Goal: Find specific page/section: Find specific page/section

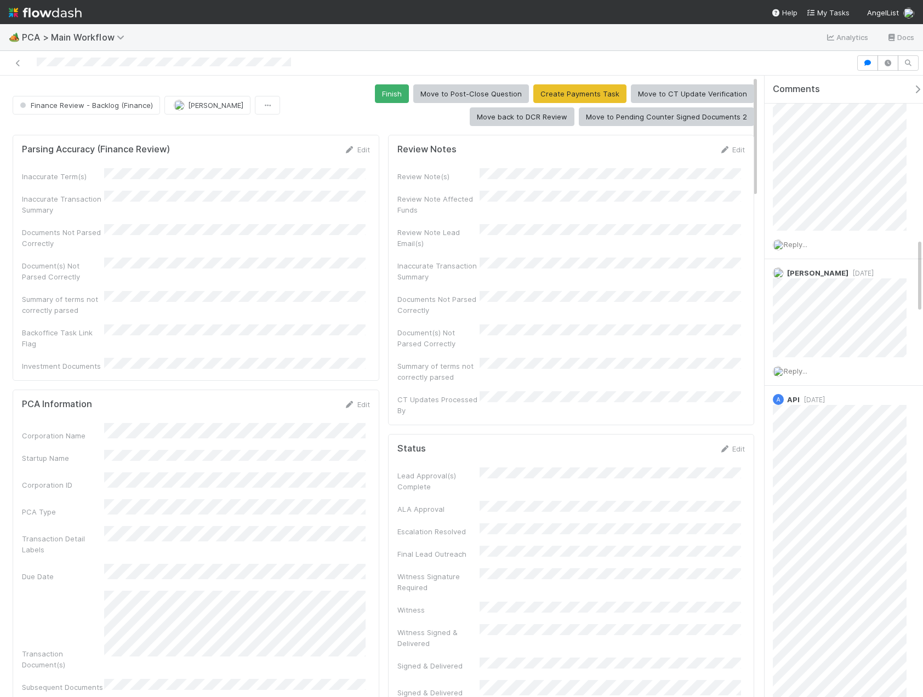
scroll to position [1370, 0]
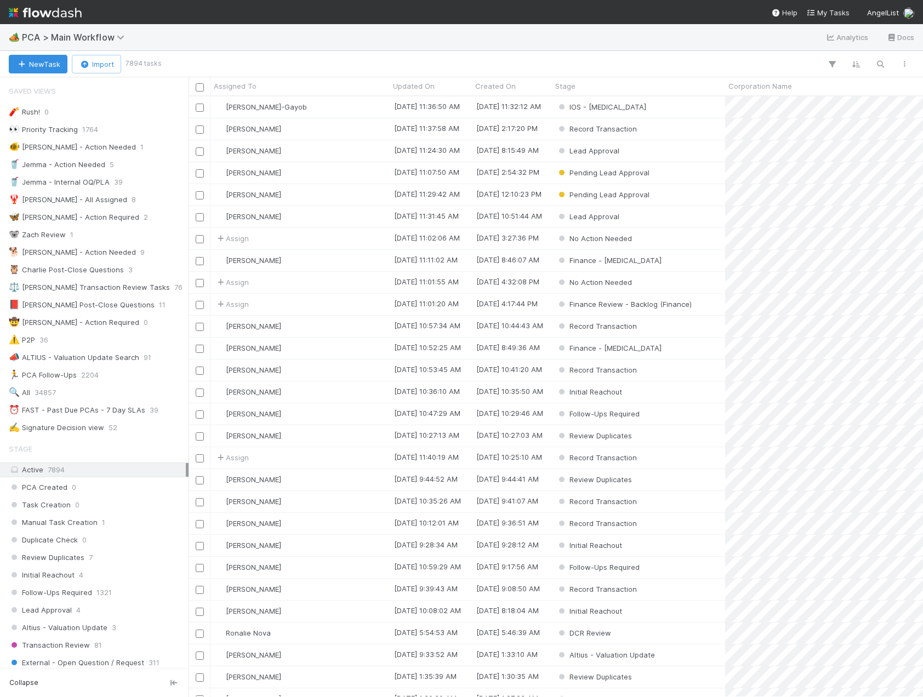
scroll to position [877, 0]
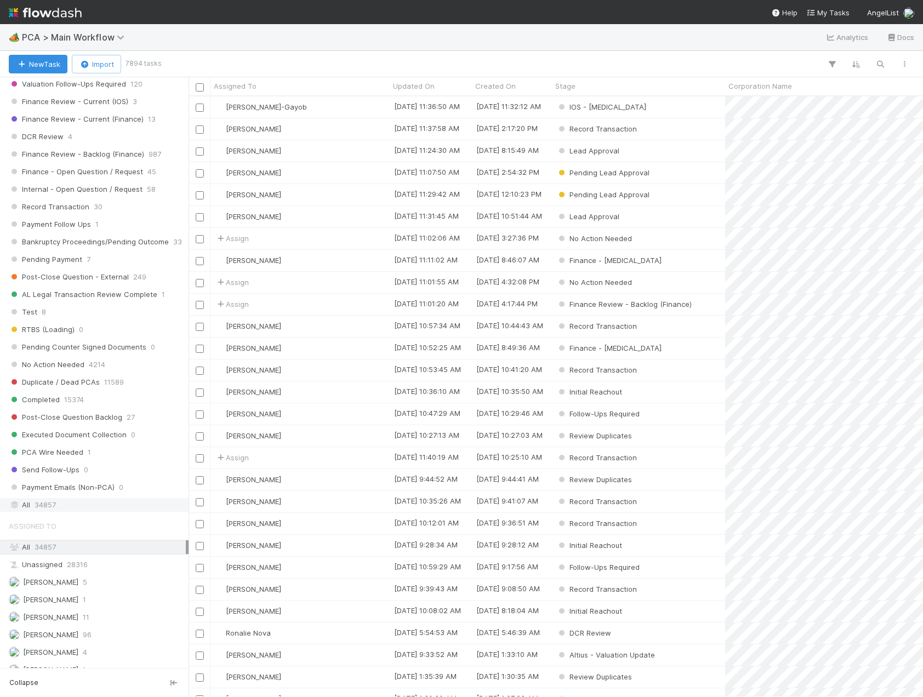
click at [47, 507] on span "34857" at bounding box center [45, 505] width 21 height 14
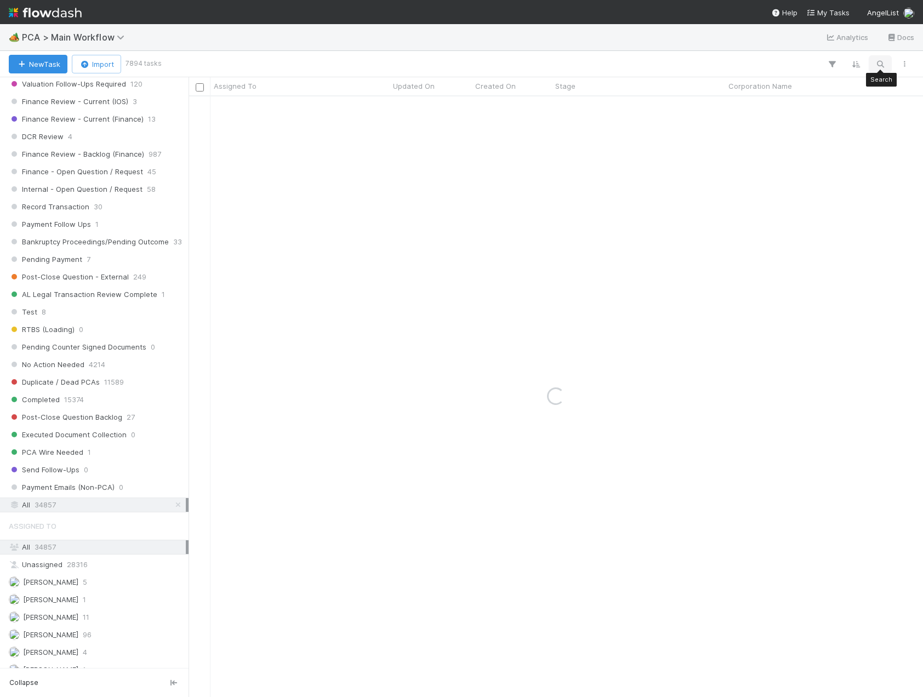
click at [879, 70] on button "button" at bounding box center [880, 64] width 20 height 14
type input "hamlet"
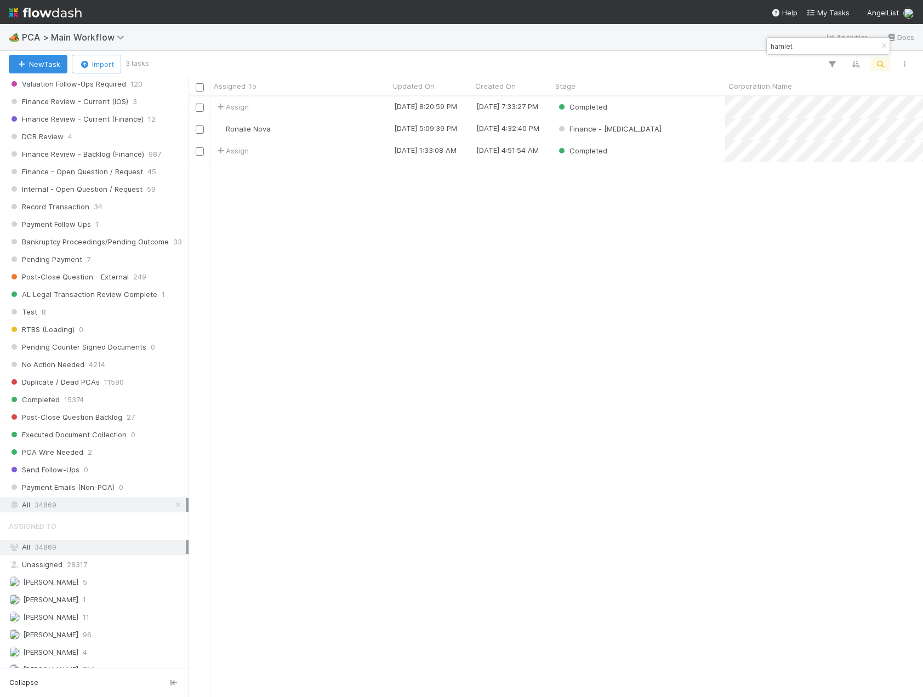
scroll to position [592, 726]
click at [330, 128] on div "Ronalie Nova" at bounding box center [299, 128] width 179 height 21
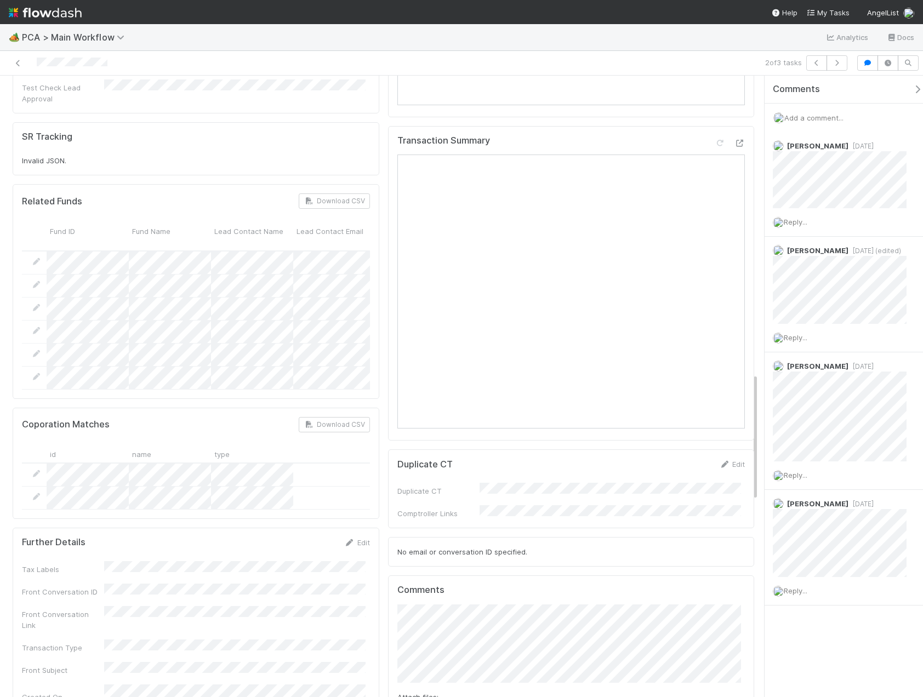
scroll to position [1308, 0]
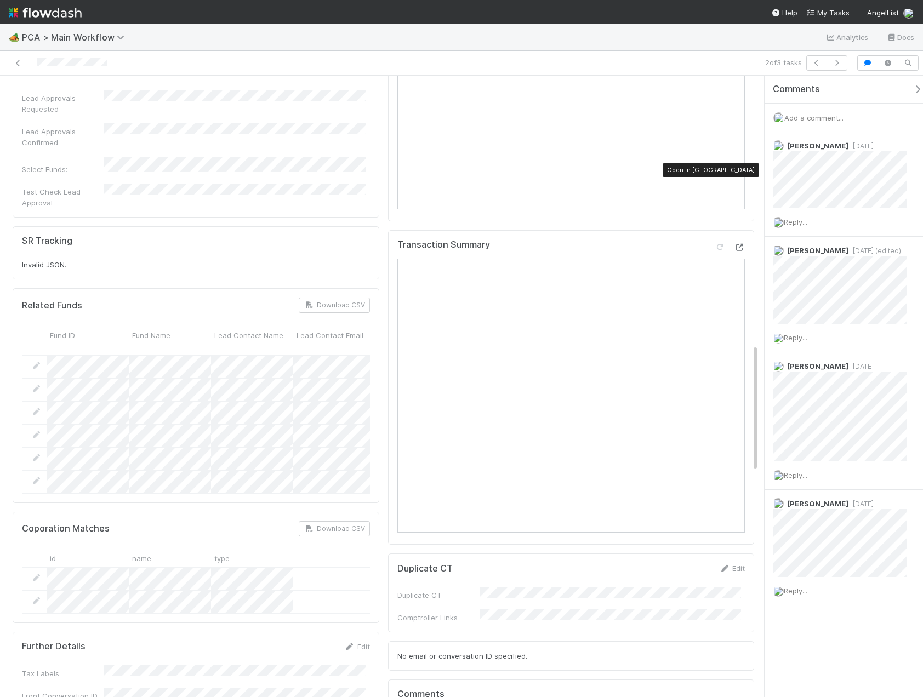
click at [734, 244] on icon at bounding box center [739, 247] width 11 height 7
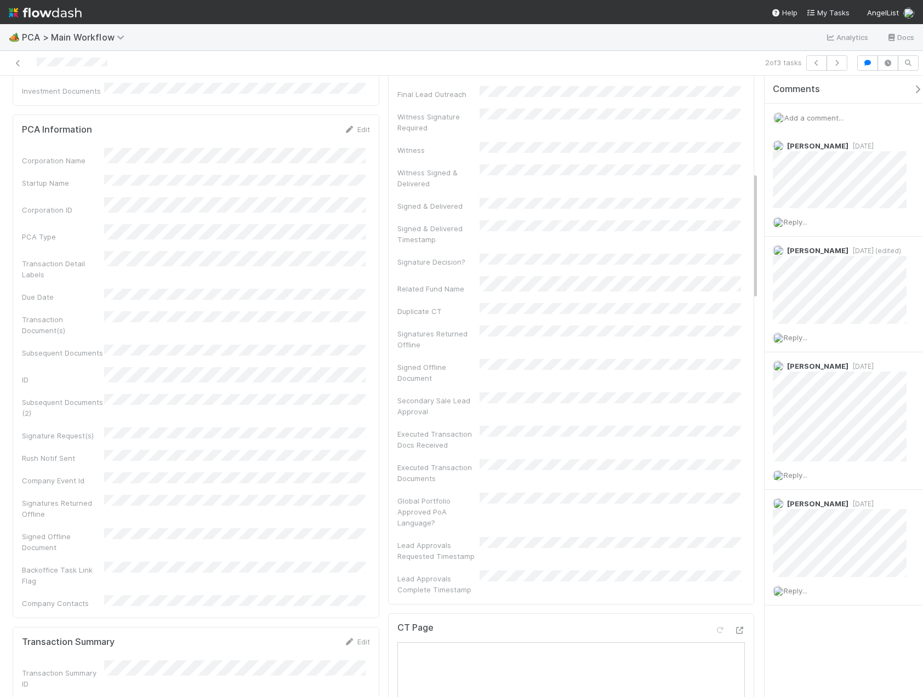
scroll to position [431, 0]
